Goal: Information Seeking & Learning: Find specific page/section

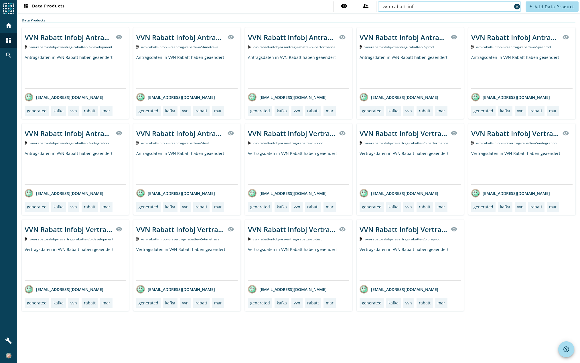
click at [396, 6] on input "vvn-rabatt-inf" at bounding box center [446, 6] width 129 height 7
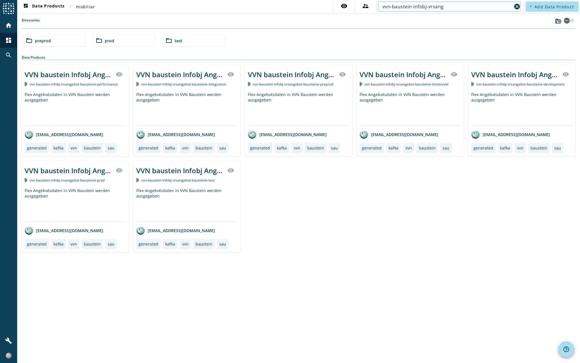
type input "vvn-baustein-infobj-vrsang"
click at [177, 41] on span "test" at bounding box center [178, 40] width 8 height 5
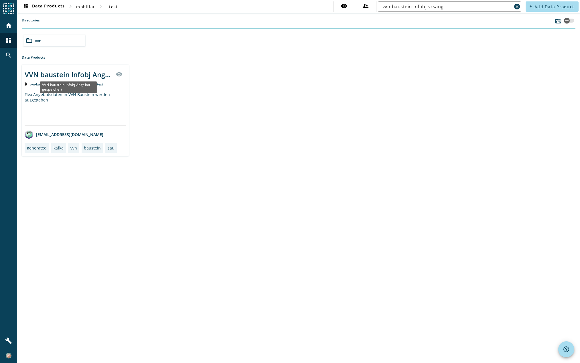
click at [75, 73] on div "VVN baustein Infobj Angebot gespeichert" at bounding box center [69, 74] width 88 height 9
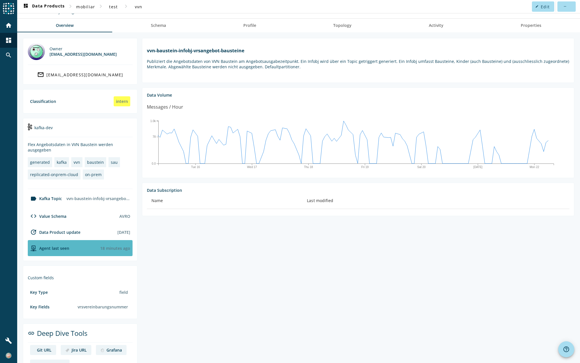
scroll to position [37, 0]
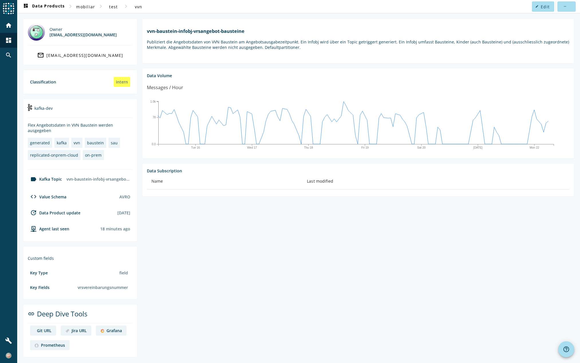
click at [112, 332] on div "Grafana" at bounding box center [113, 330] width 15 height 5
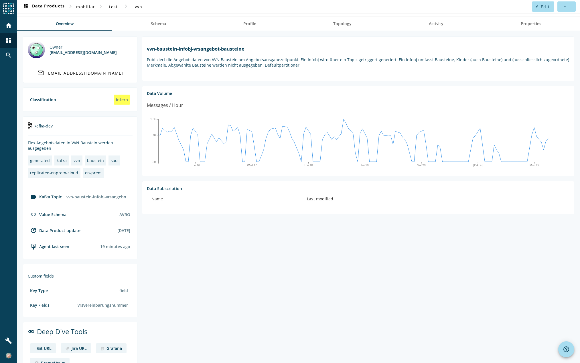
scroll to position [0, 0]
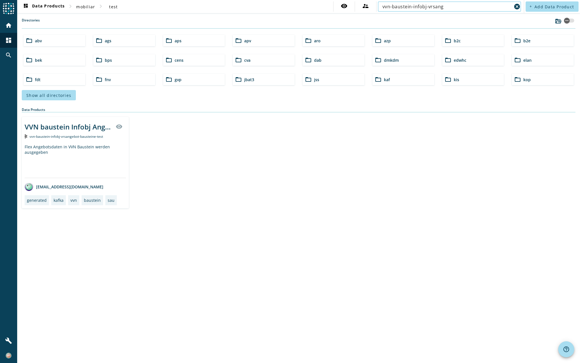
drag, startPoint x: 412, startPoint y: 7, endPoint x: 474, endPoint y: 3, distance: 62.8
click at [474, 3] on div "vvn-baustein-infobj-vrsang" at bounding box center [446, 6] width 129 height 10
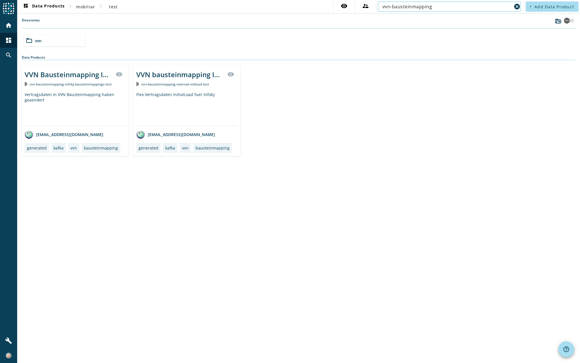
drag, startPoint x: 412, startPoint y: 6, endPoint x: 451, endPoint y: 6, distance: 38.9
click at [451, 6] on input "vvn-bausteinmapping" at bounding box center [446, 6] width 129 height 7
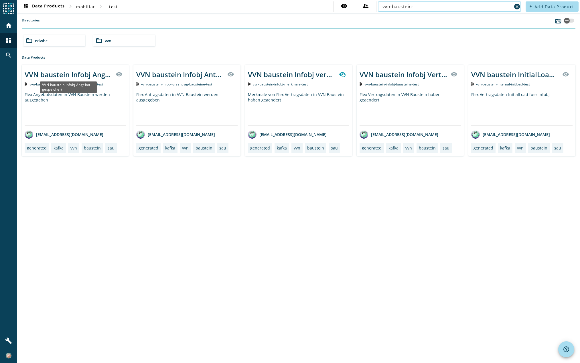
type input "vvn-baustein-i"
click at [73, 76] on div "VVN baustein Infobj Angebot gespeichert" at bounding box center [69, 74] width 88 height 9
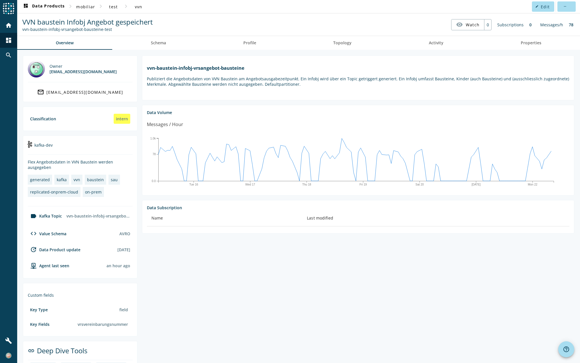
click at [402, 322] on section "vvn-baustein-infobj-vrsangebot-bausteine Publiziert die Angebotsdaten von VVN B…" at bounding box center [355, 224] width 437 height 339
